Goal: Information Seeking & Learning: Understand process/instructions

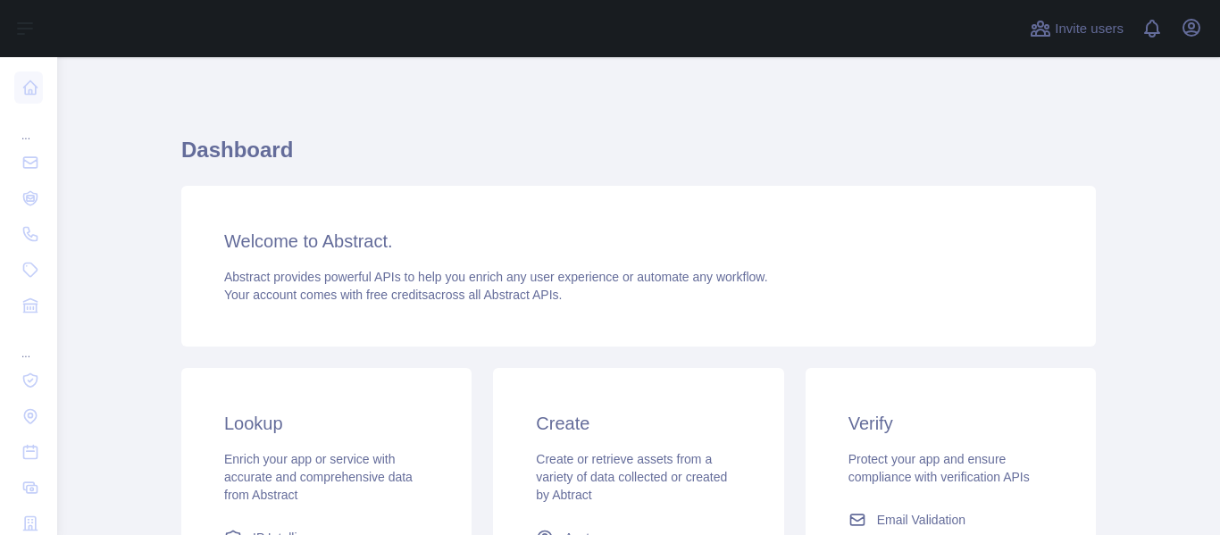
scroll to position [268, 0]
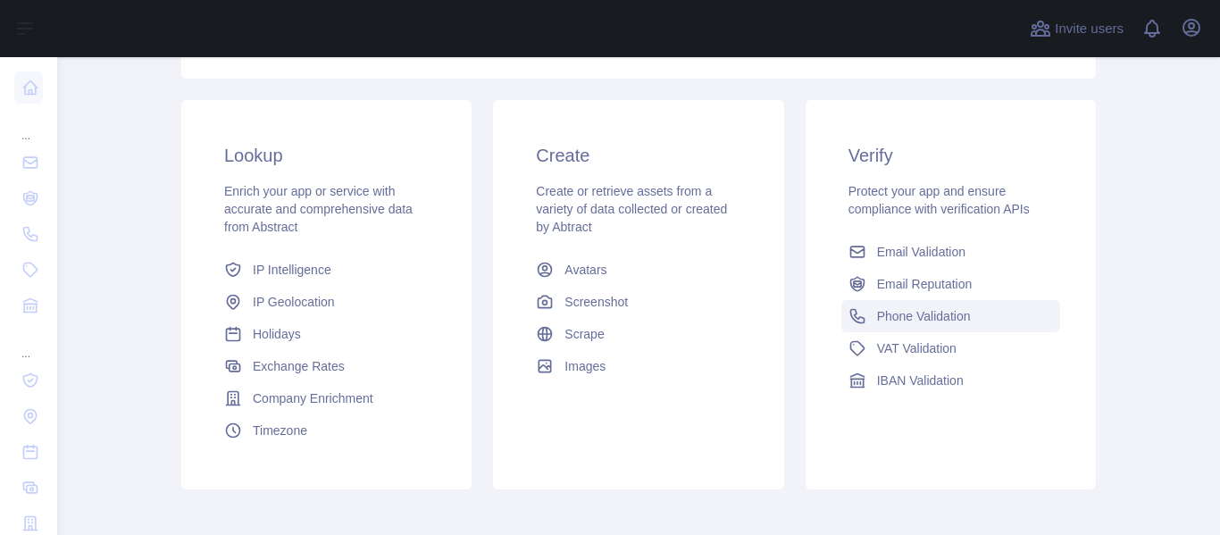
click at [882, 311] on span "Phone Validation" at bounding box center [924, 316] width 94 height 18
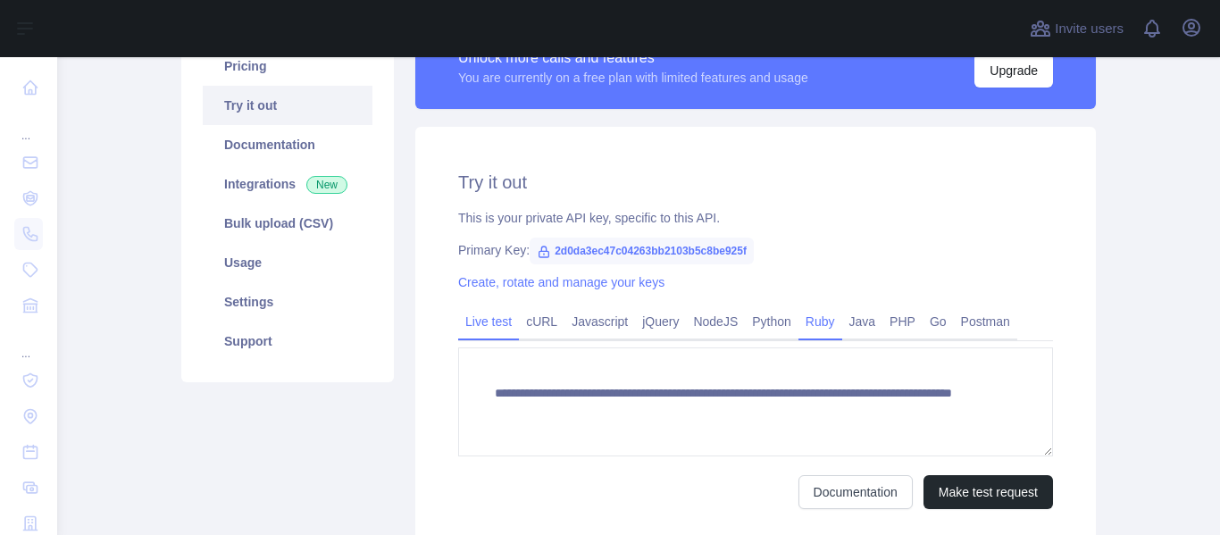
scroll to position [247, 0]
click at [559, 248] on span "2d0da3ec47c04263bb2103b5c8be925f" at bounding box center [642, 251] width 224 height 27
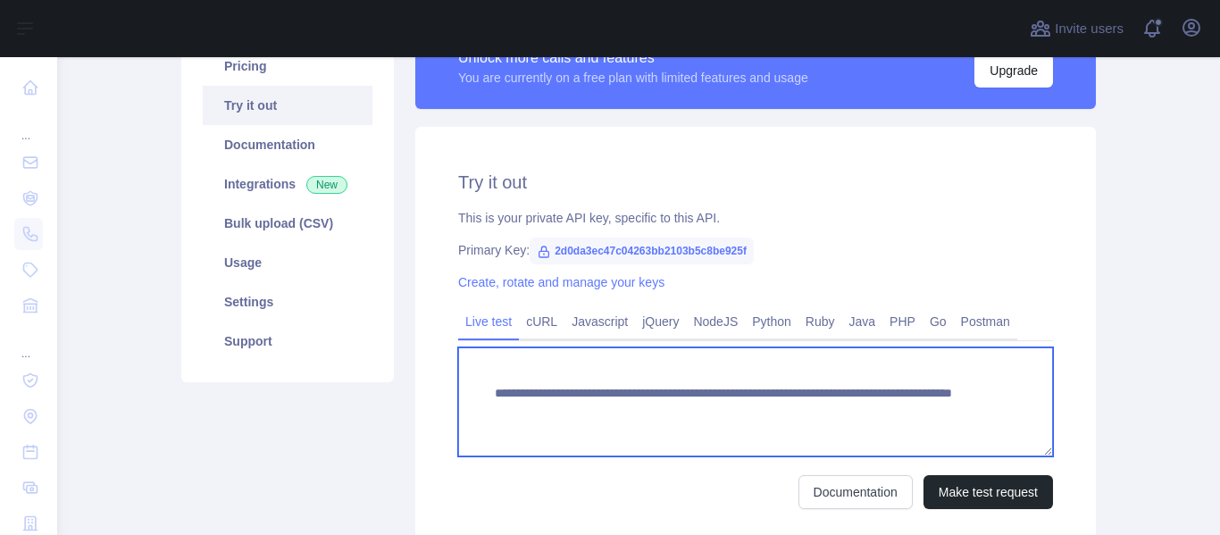
click at [549, 406] on textarea "**********" at bounding box center [755, 402] width 595 height 109
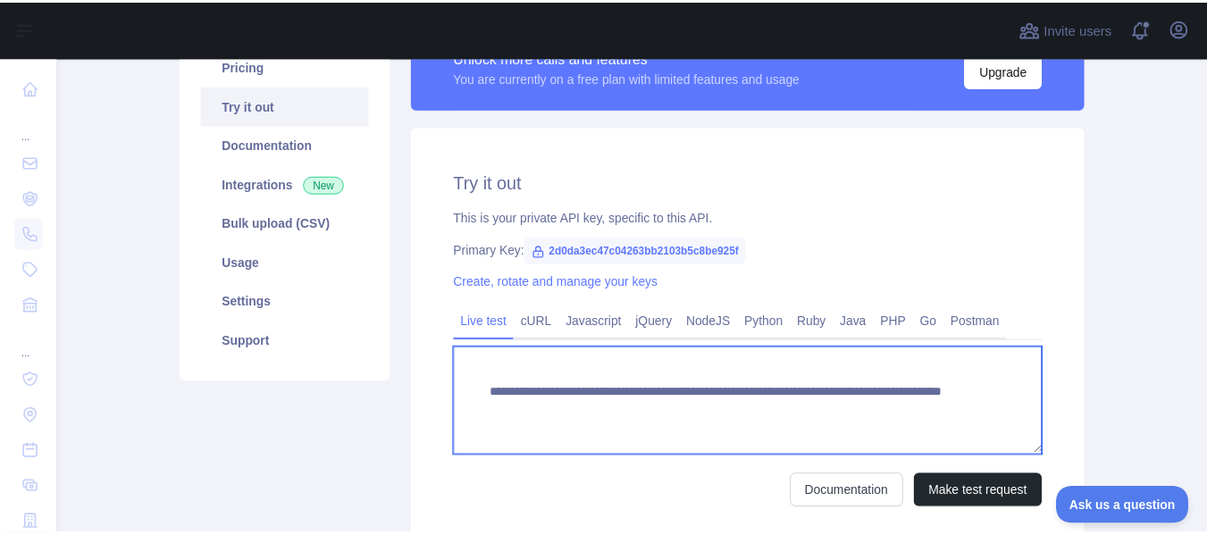
scroll to position [0, 0]
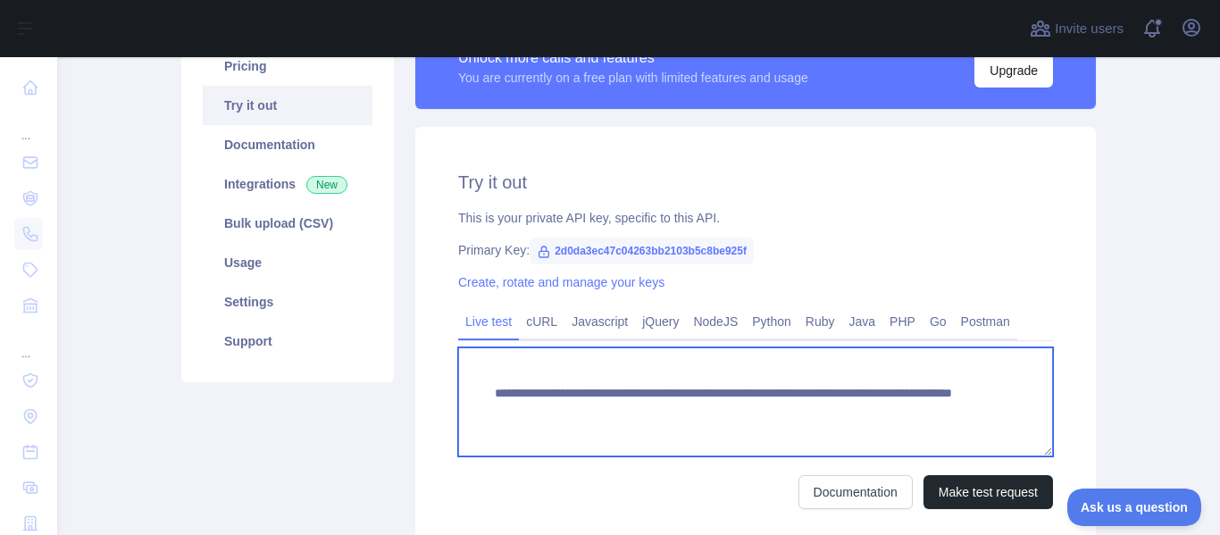
click at [551, 406] on textarea "**********" at bounding box center [755, 402] width 595 height 109
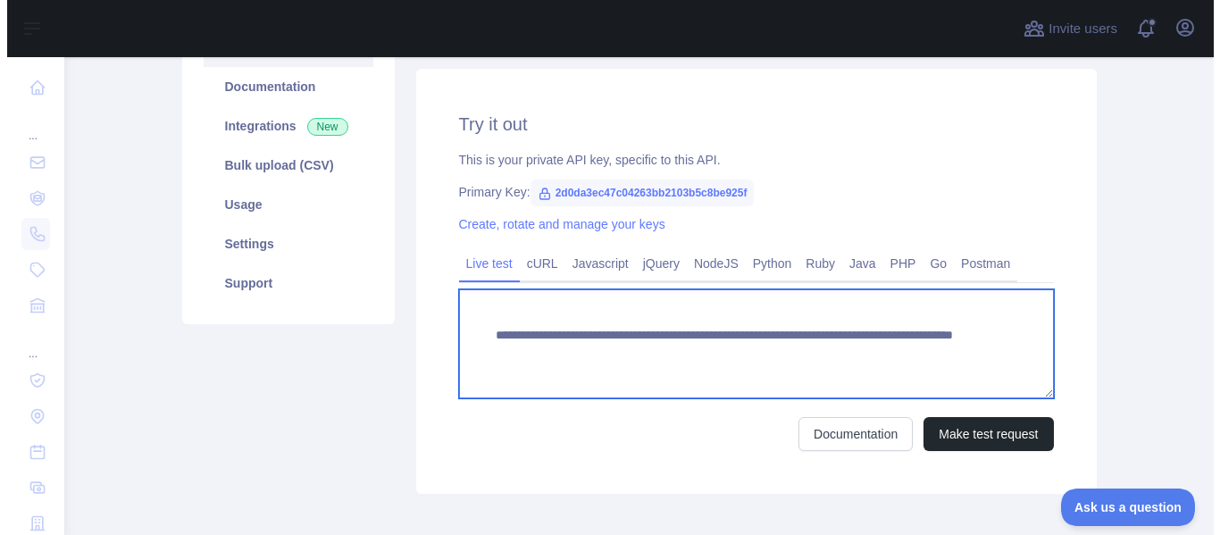
scroll to position [336, 0]
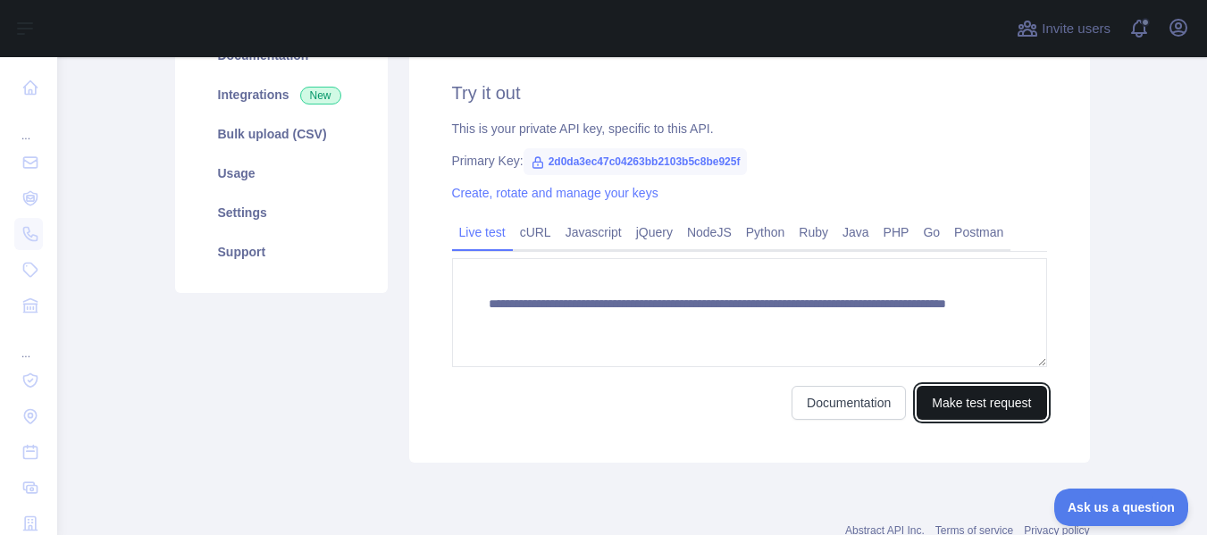
click at [937, 400] on button "Make test request" at bounding box center [982, 403] width 130 height 34
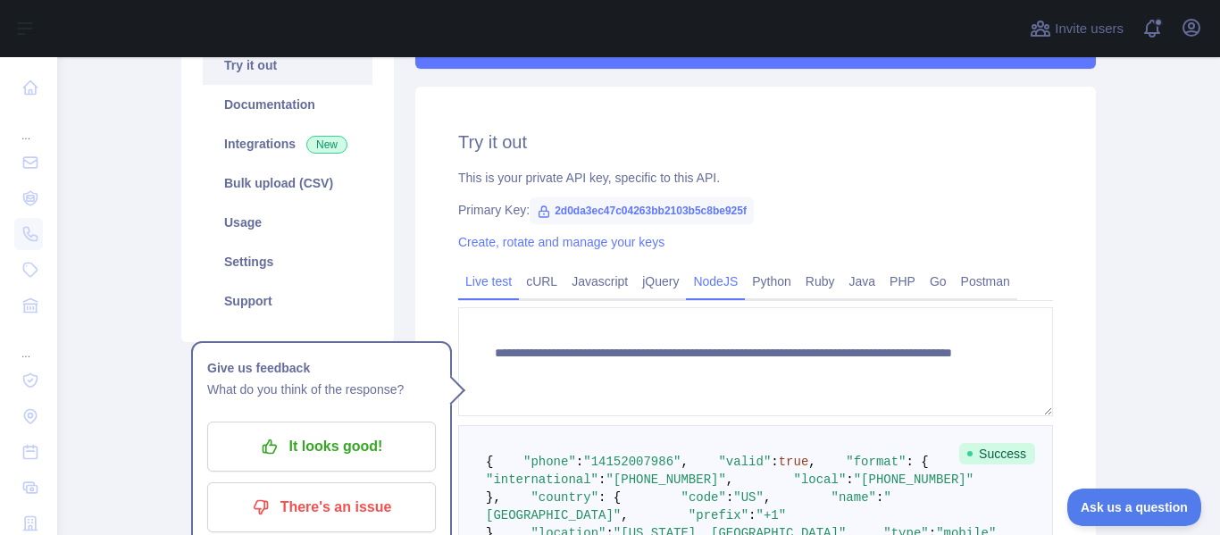
scroll to position [247, 0]
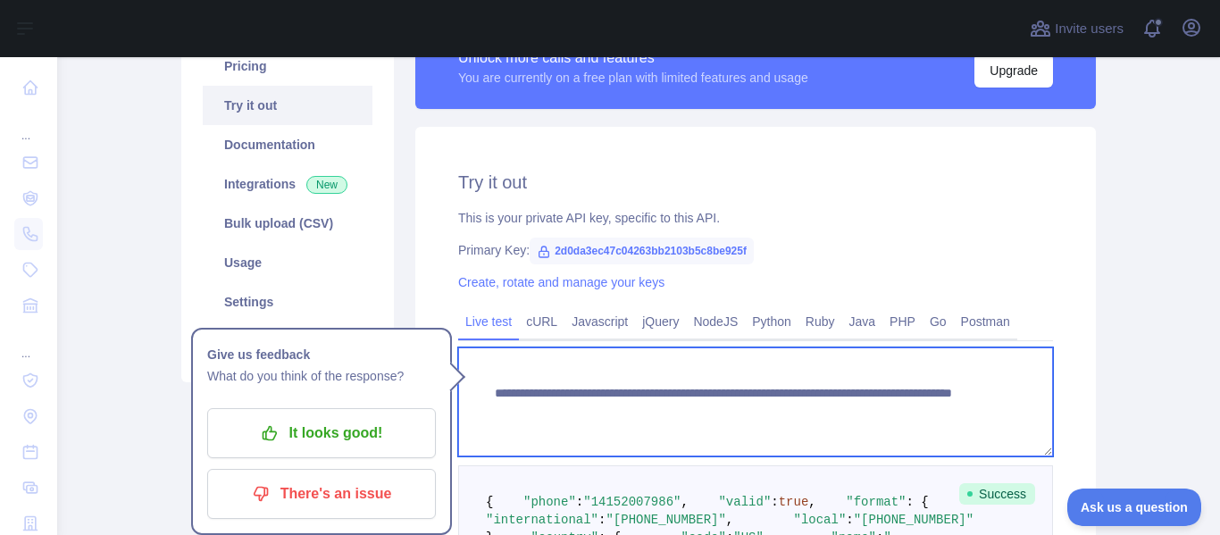
click at [590, 431] on textarea "**********" at bounding box center [755, 402] width 595 height 109
click at [594, 412] on textarea "**********" at bounding box center [755, 402] width 595 height 109
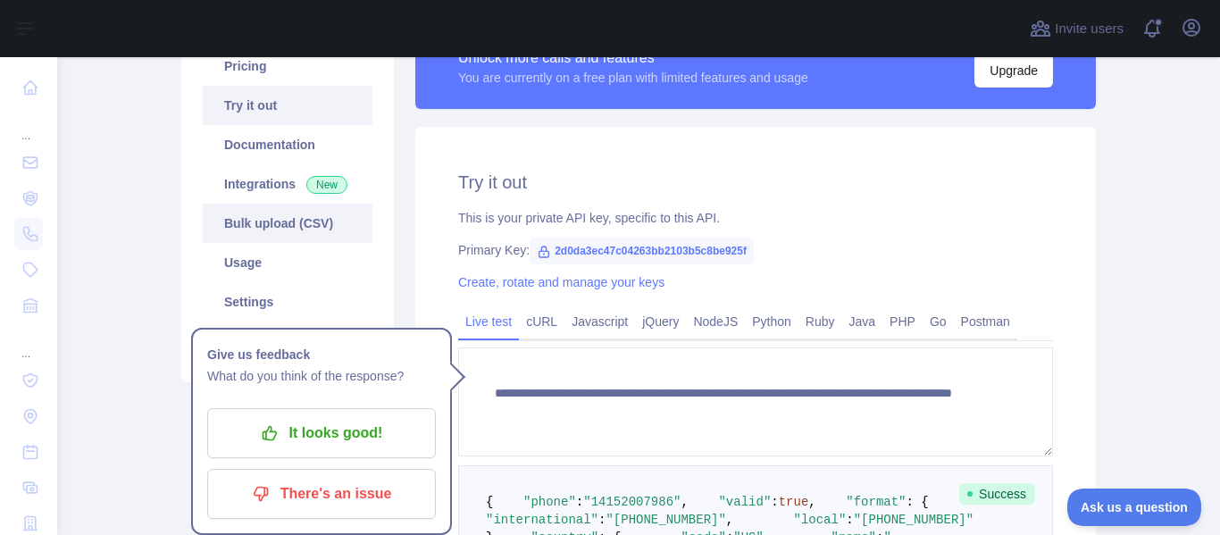
click at [260, 223] on link "Bulk upload (CSV)" at bounding box center [288, 223] width 170 height 39
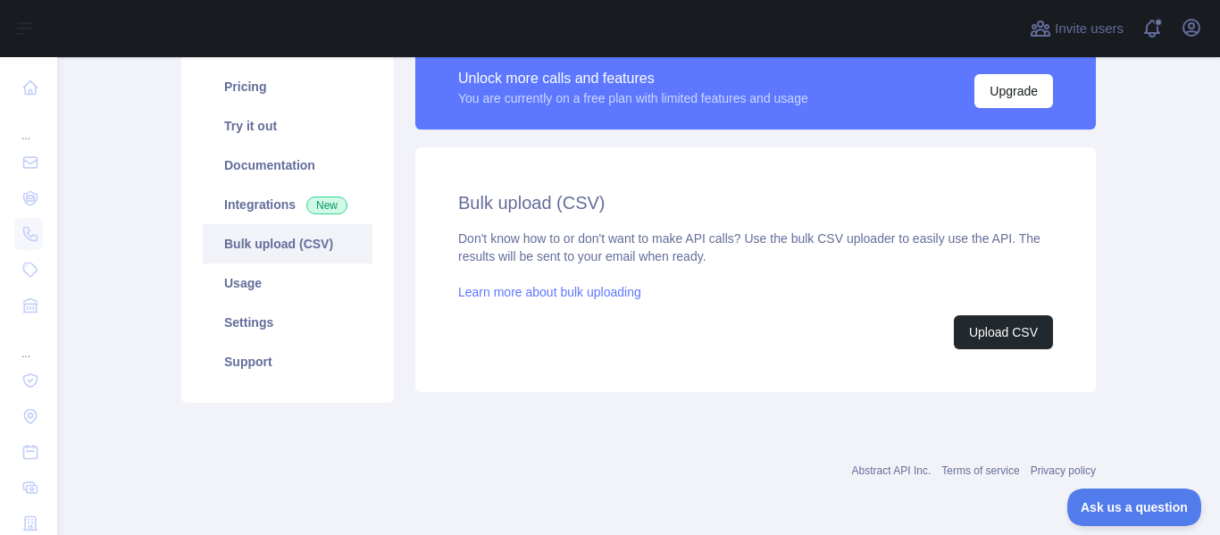
click at [944, 331] on div "Upload CSV" at bounding box center [755, 332] width 595 height 34
click at [967, 331] on button "Upload CSV" at bounding box center [1003, 332] width 99 height 34
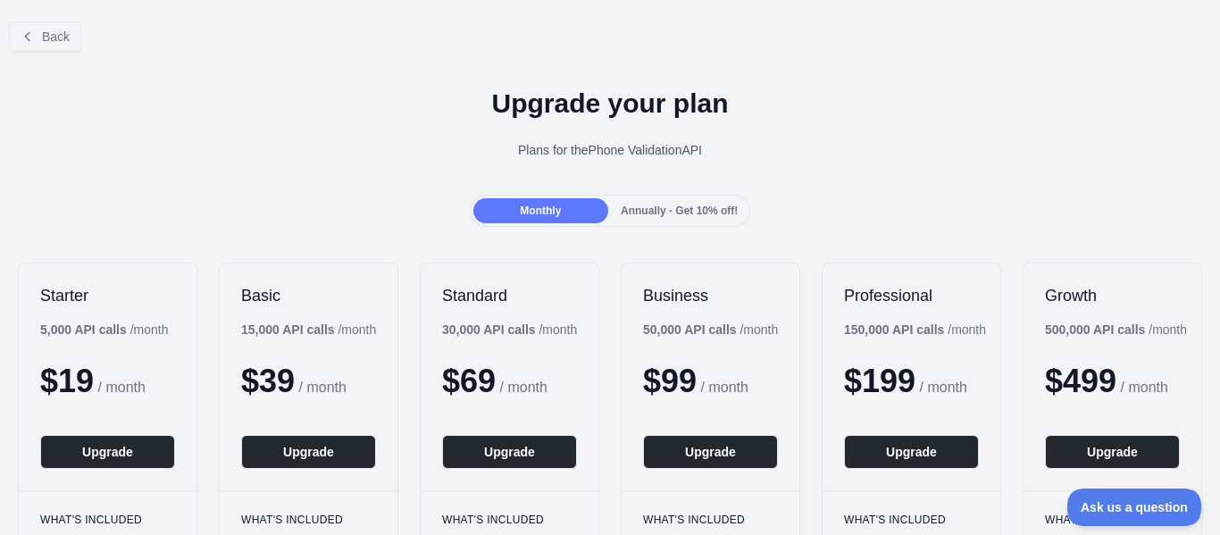
click at [666, 225] on div "Monthly Annually - Get 10% off!" at bounding box center [610, 211] width 281 height 32
click at [666, 212] on span "Annually - Get 10% off!" at bounding box center [679, 211] width 117 height 13
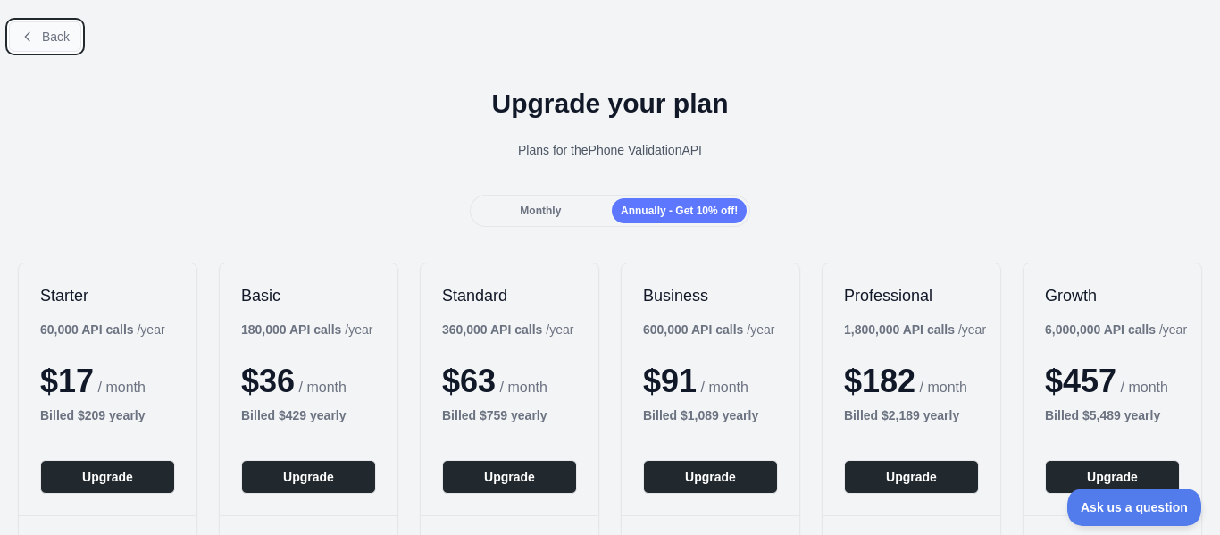
click at [69, 36] on button "Back" at bounding box center [45, 36] width 72 height 30
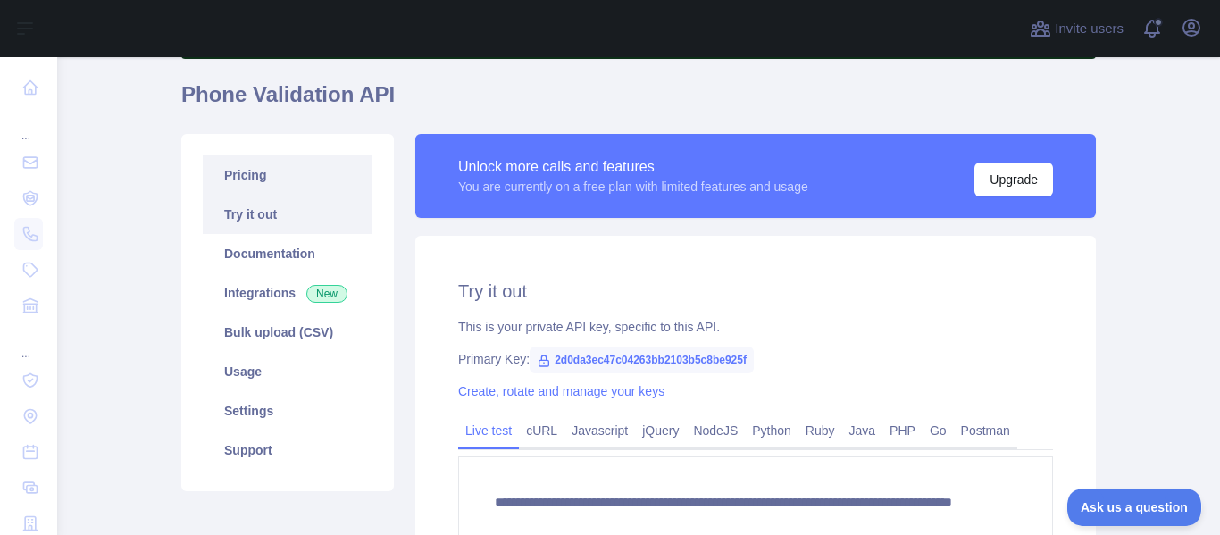
scroll to position [137, 0]
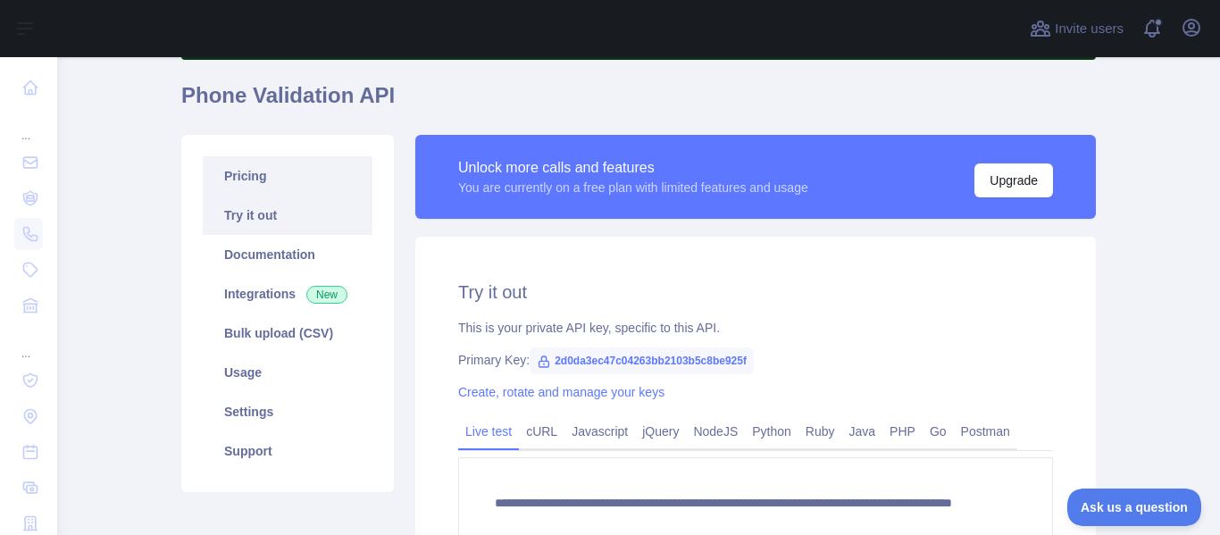
click at [299, 172] on link "Pricing" at bounding box center [288, 175] width 170 height 39
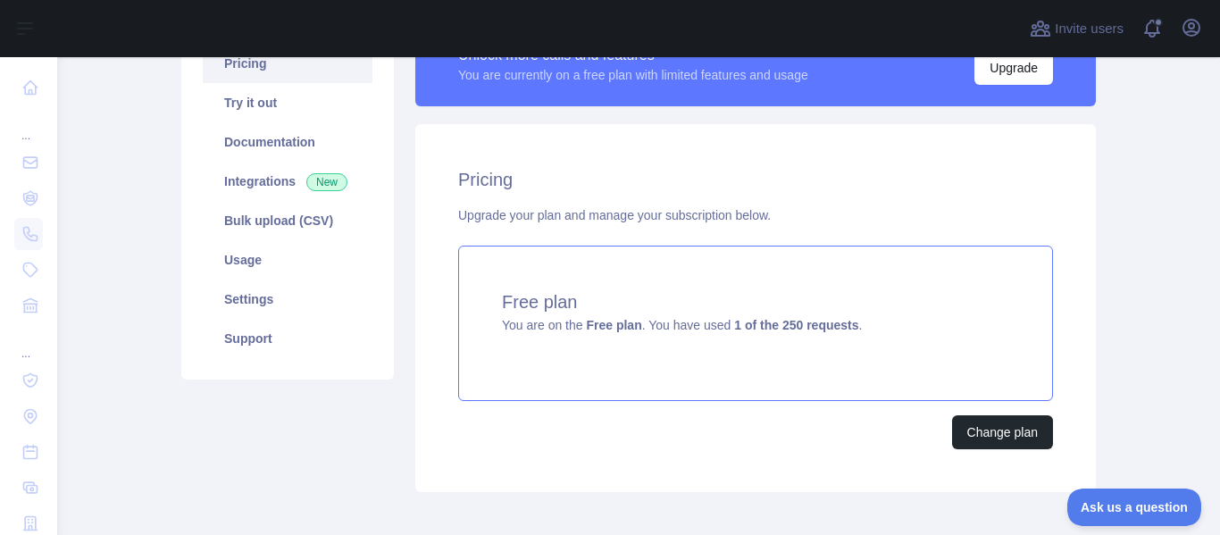
scroll to position [137, 0]
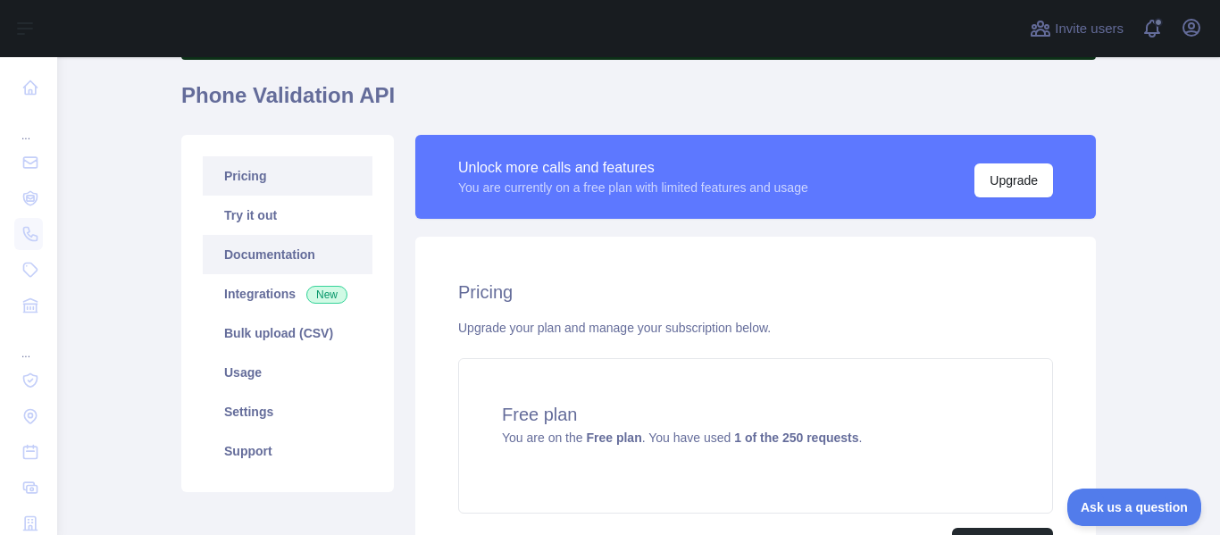
click at [287, 268] on link "Documentation" at bounding box center [288, 254] width 170 height 39
click at [285, 331] on link "Bulk upload (CSV)" at bounding box center [288, 333] width 170 height 39
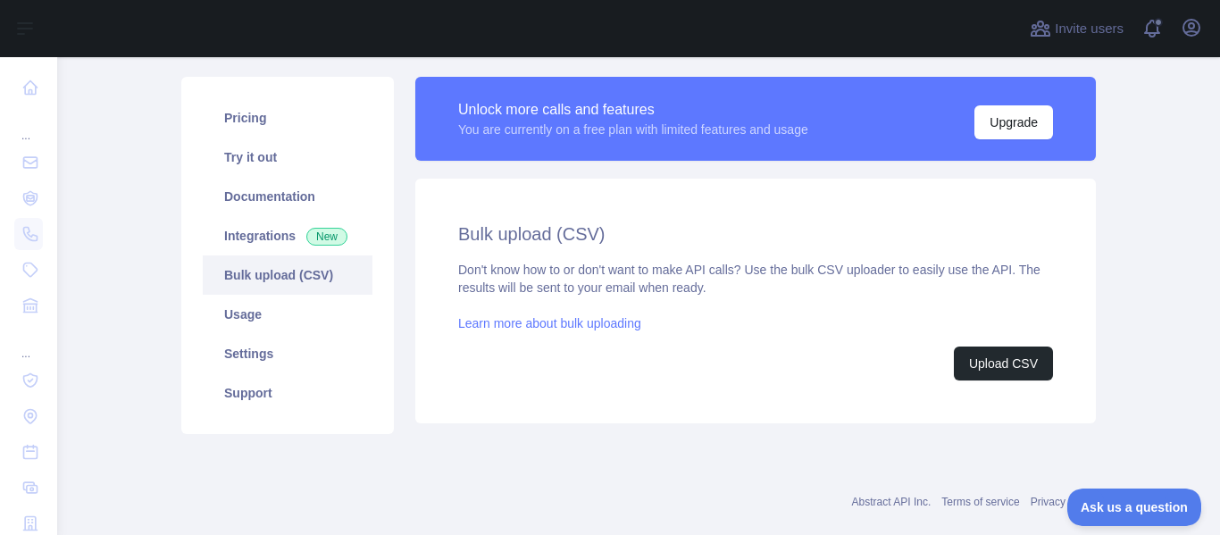
scroll to position [226, 0]
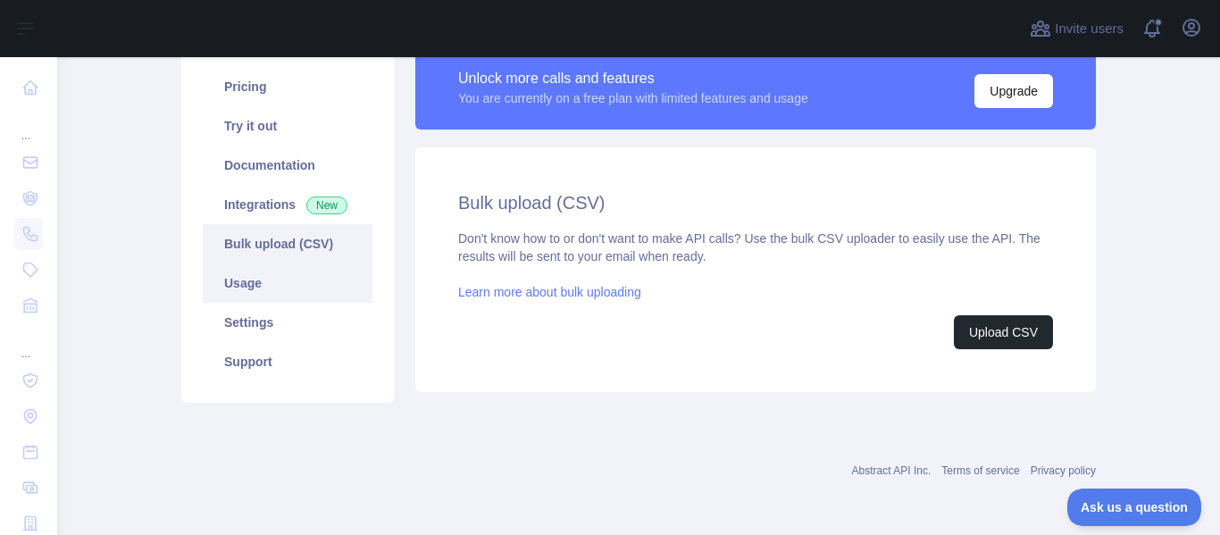
click at [342, 281] on link "Usage" at bounding box center [288, 283] width 170 height 39
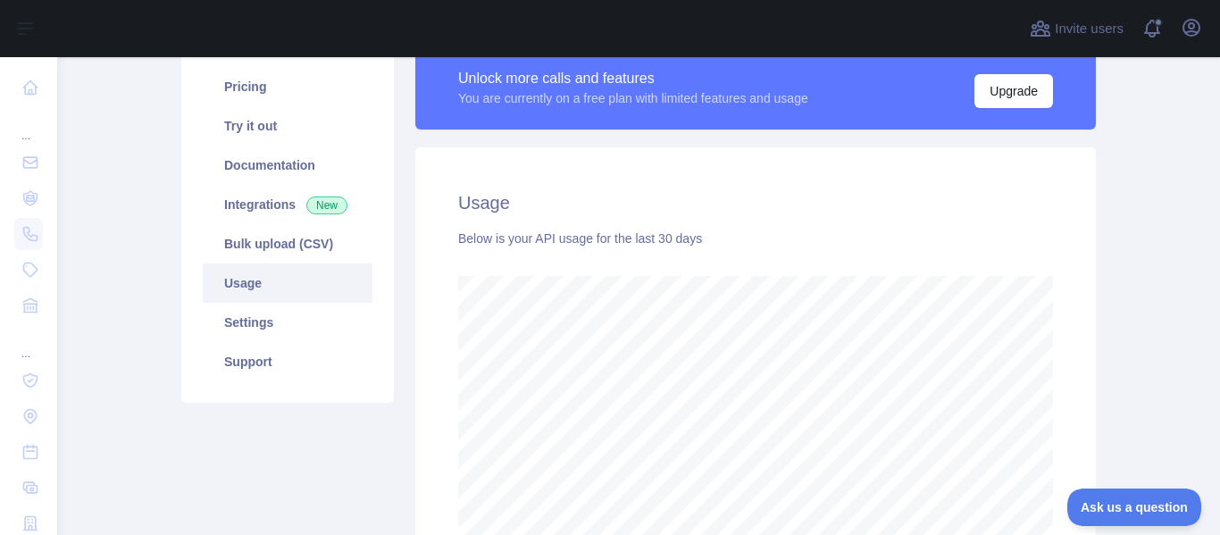
scroll to position [478, 1150]
click at [340, 318] on link "Settings" at bounding box center [288, 322] width 170 height 39
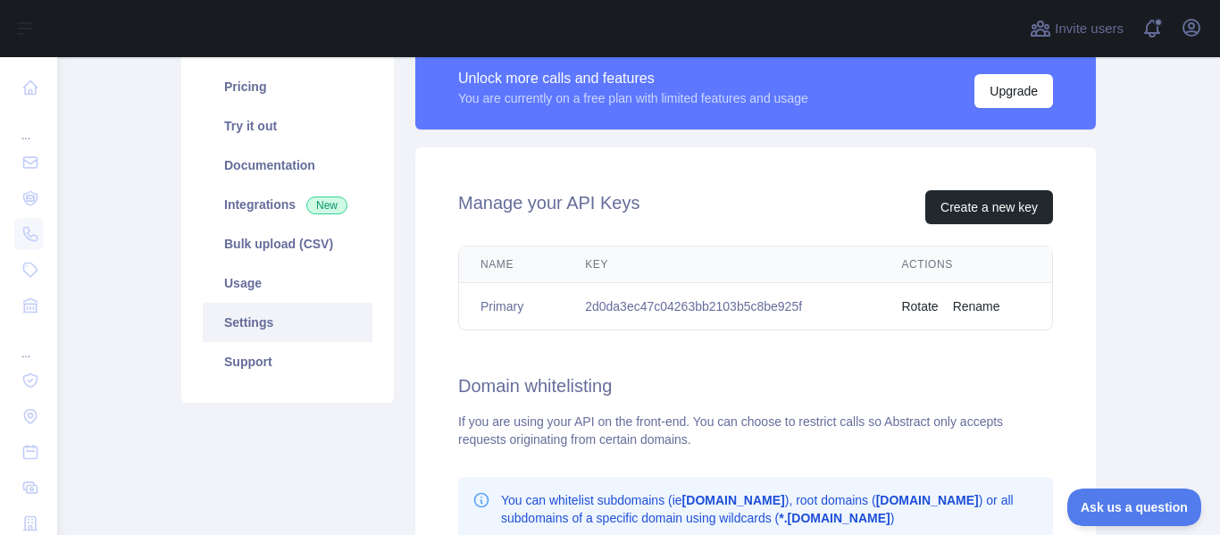
click at [631, 305] on td "2d0da3ec47c04263bb2103b5c8be925f" at bounding box center [722, 306] width 316 height 47
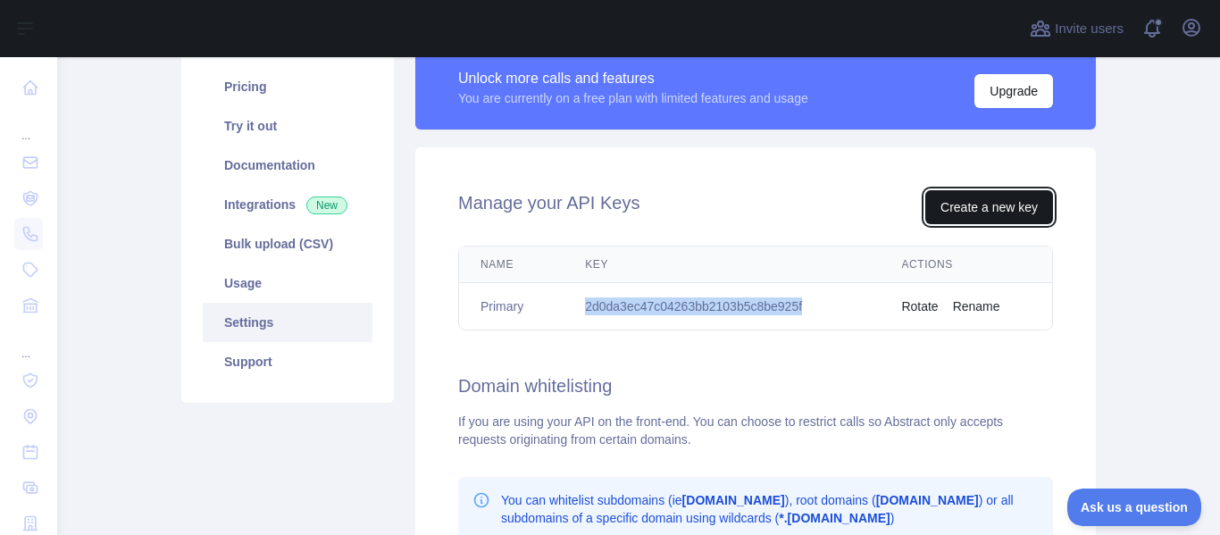
click at [969, 203] on button "Create a new key" at bounding box center [989, 207] width 128 height 34
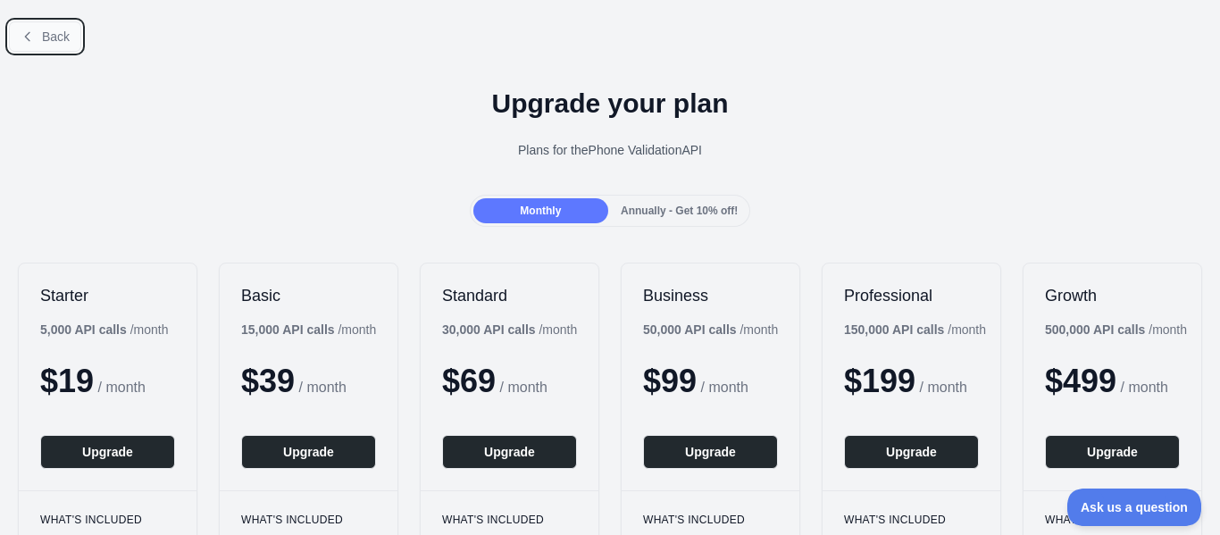
click at [58, 31] on span "Back" at bounding box center [56, 36] width 28 height 14
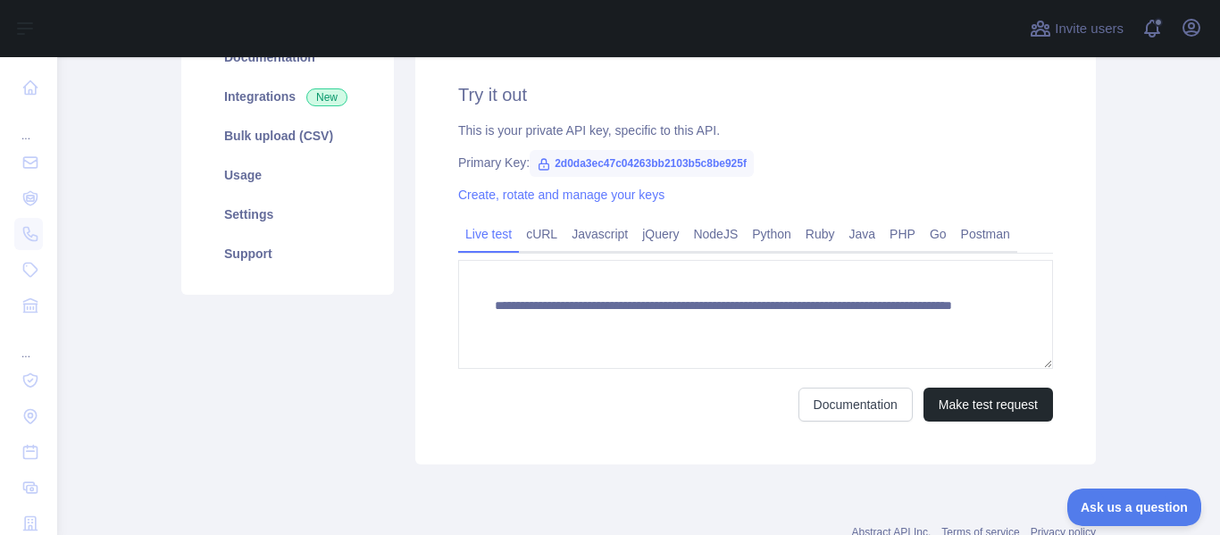
scroll to position [396, 0]
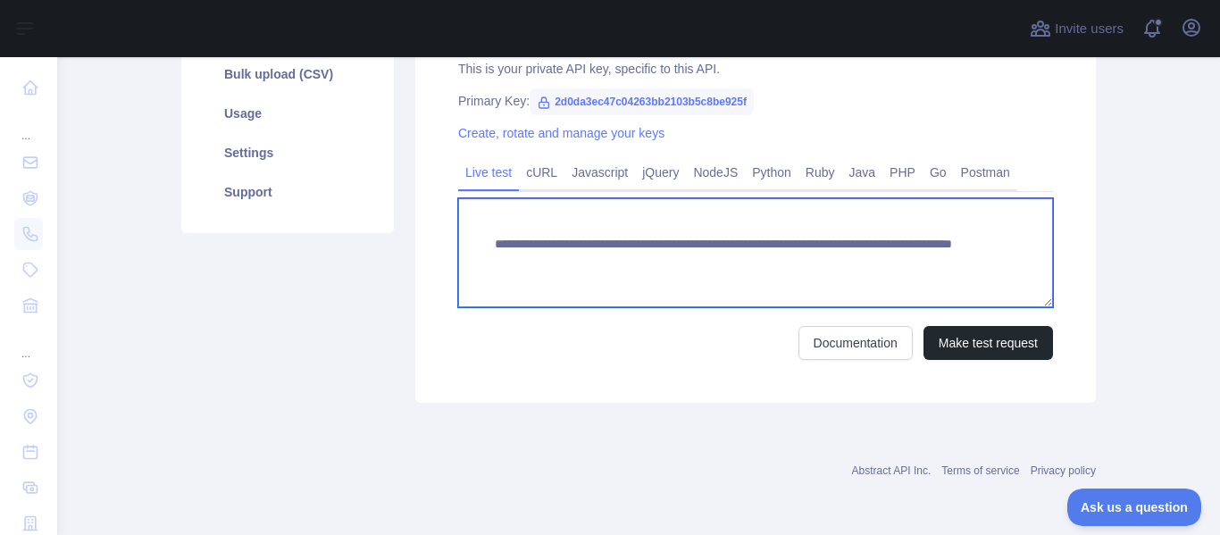
click at [538, 226] on textarea "**********" at bounding box center [755, 252] width 595 height 109
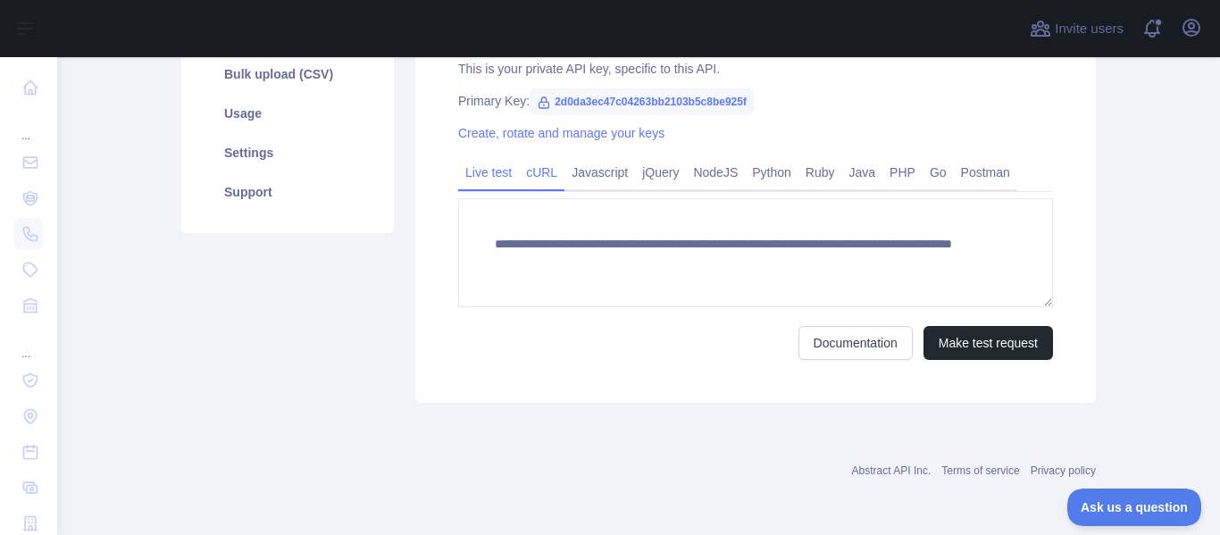
click at [531, 166] on link "cURL" at bounding box center [542, 172] width 46 height 29
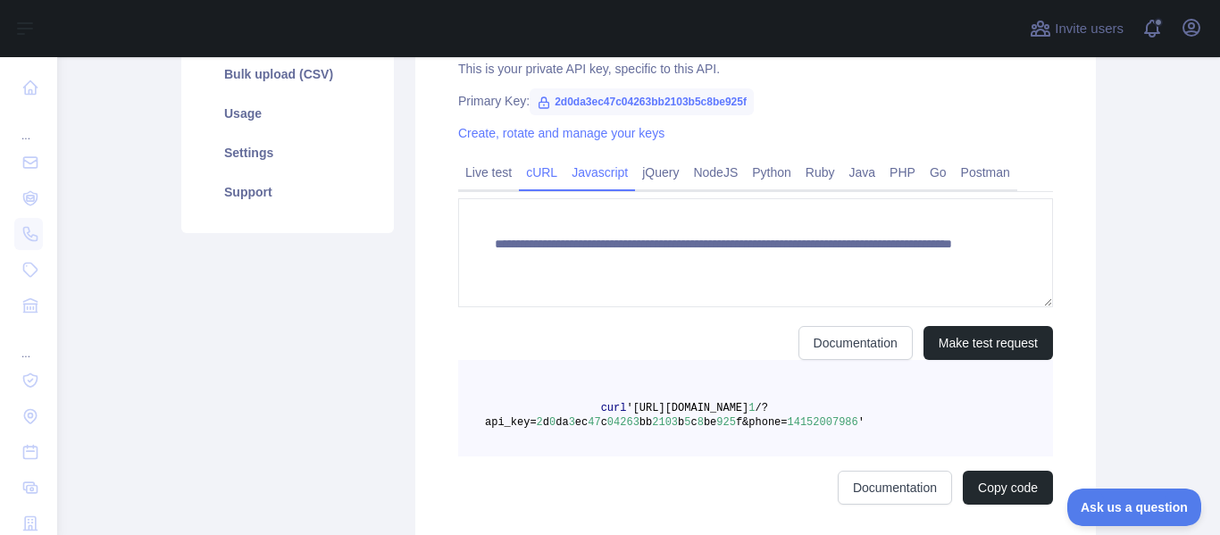
scroll to position [379, 0]
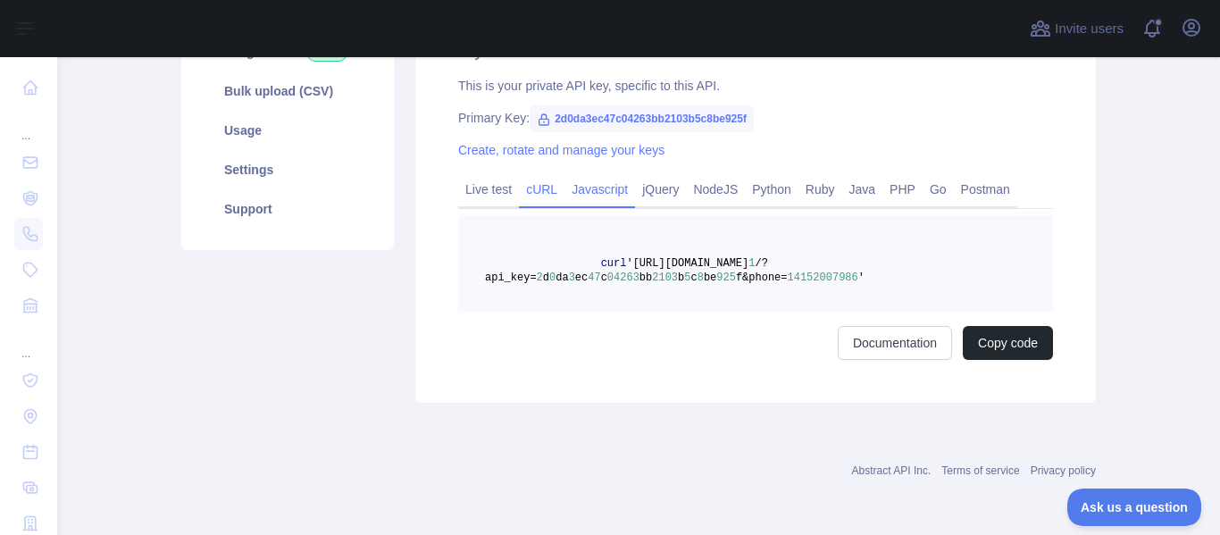
click at [587, 163] on div "Try it out This is your private API key, specific to this API. Primary Key: 2d0…" at bounding box center [755, 199] width 681 height 408
click at [591, 182] on link "Javascript" at bounding box center [600, 189] width 71 height 29
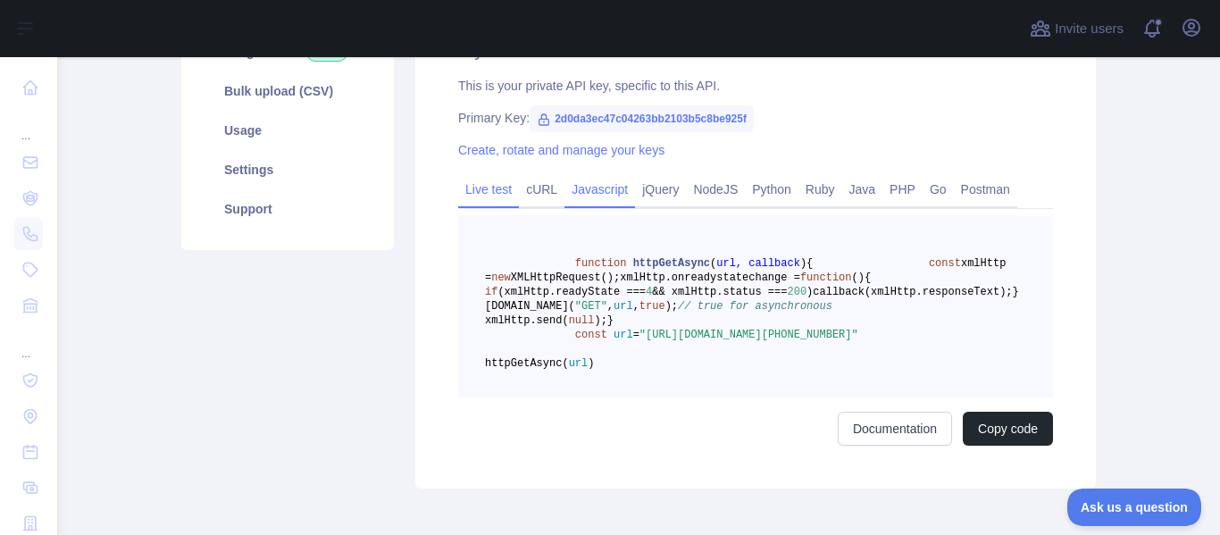
click at [479, 187] on link "Live test" at bounding box center [488, 189] width 61 height 29
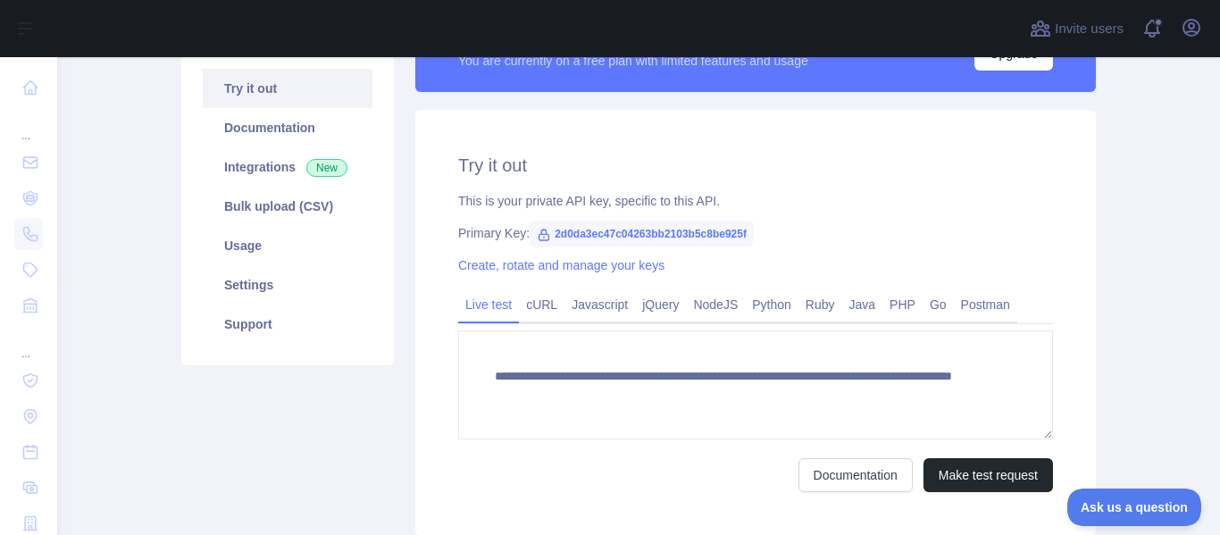
scroll to position [0, 0]
